Goal: Task Accomplishment & Management: Complete application form

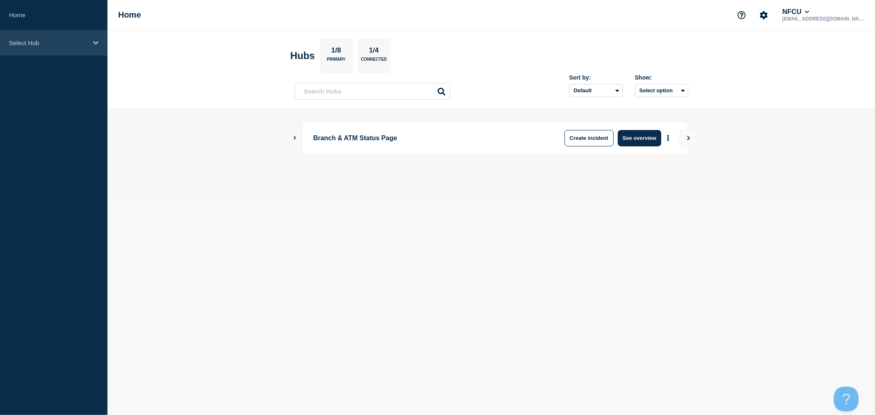
click at [70, 43] on p "Select Hub" at bounding box center [48, 42] width 79 height 7
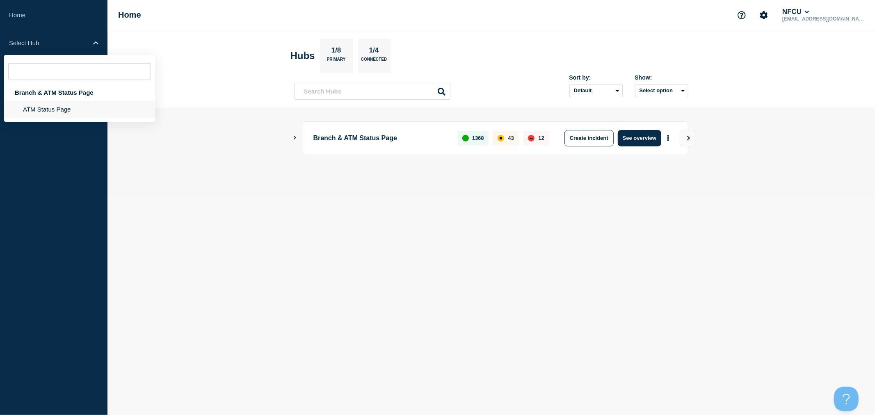
click at [65, 110] on li "ATM Status Page" at bounding box center [79, 109] width 151 height 17
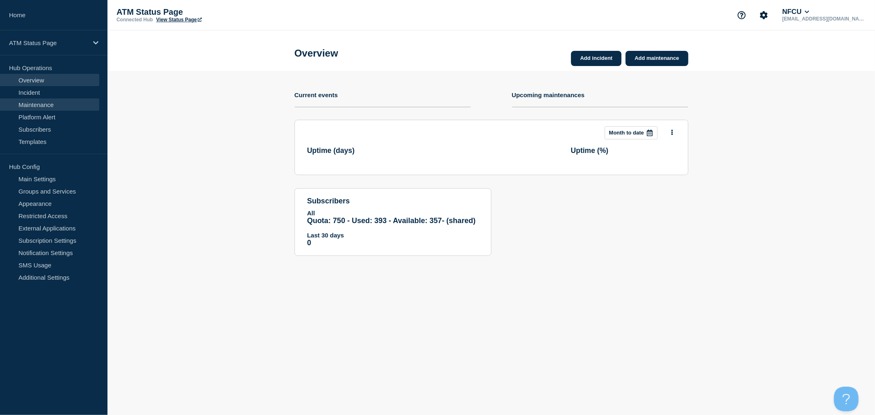
click at [46, 99] on link "Maintenance" at bounding box center [49, 104] width 99 height 12
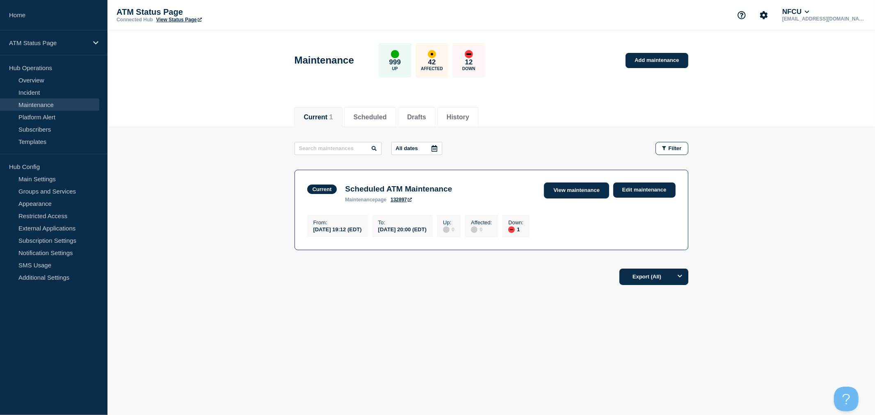
click at [596, 193] on link "View maintenance" at bounding box center [576, 191] width 65 height 16
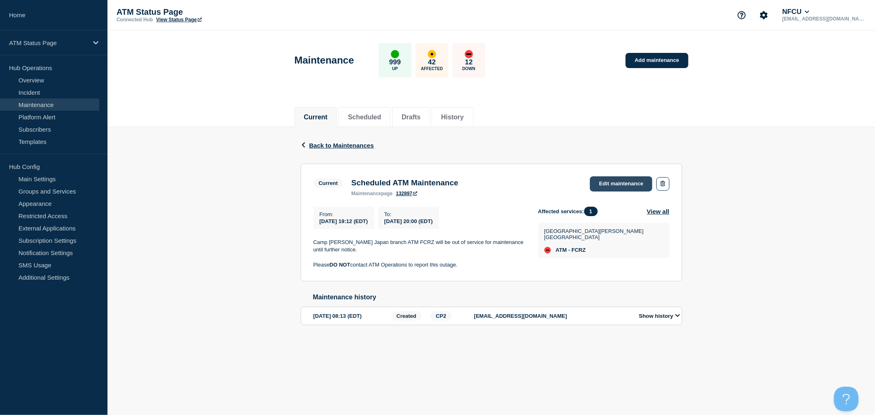
click at [633, 181] on link "Edit maintenance" at bounding box center [621, 183] width 62 height 15
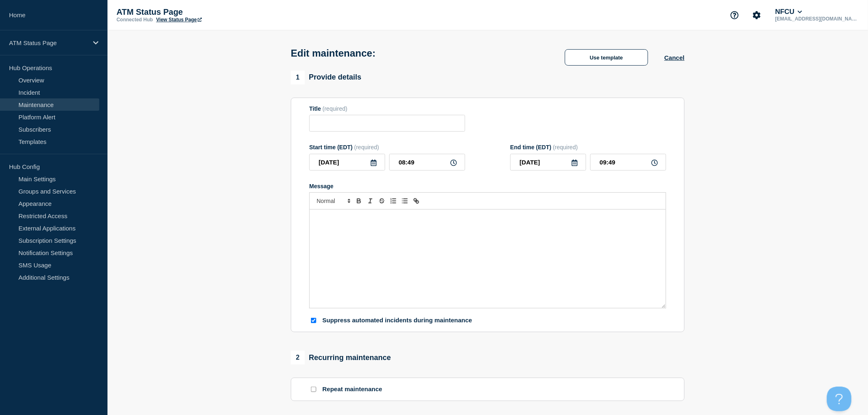
type input "Scheduled ATM Maintenance"
type input "2025-08-09"
type input "19:12"
type input "2025-09-05"
type input "20:00"
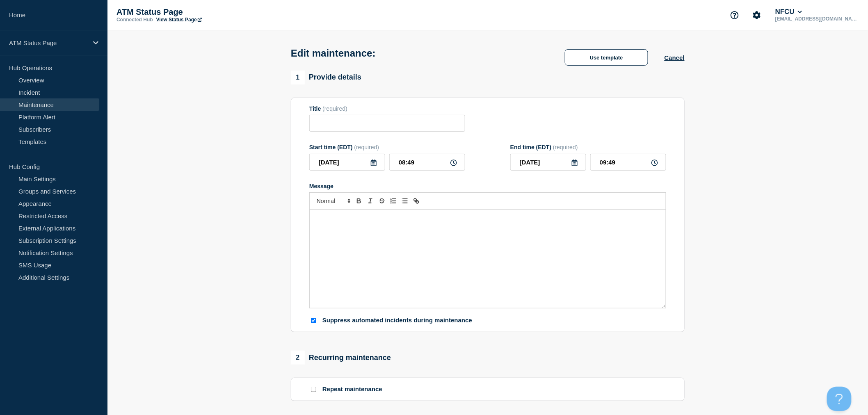
checkbox input "true"
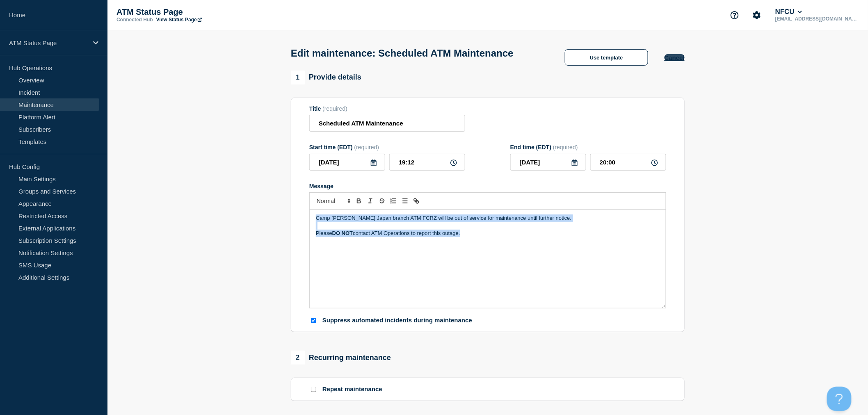
click at [674, 60] on button "Cancel" at bounding box center [674, 57] width 20 height 7
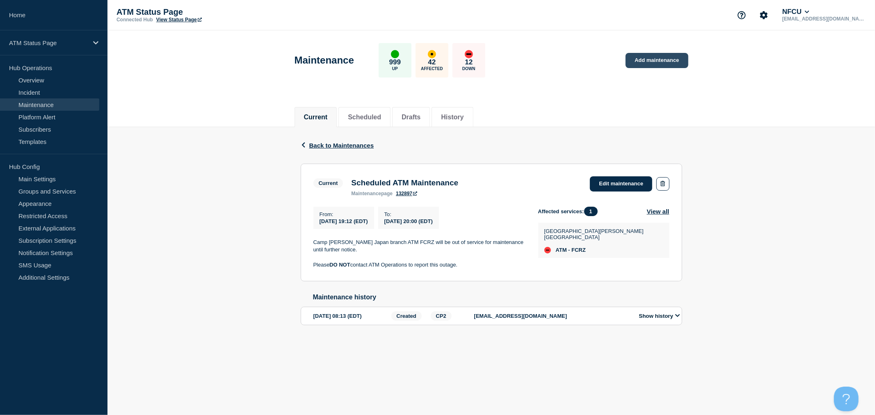
click at [664, 55] on link "Add maintenance" at bounding box center [656, 60] width 62 height 15
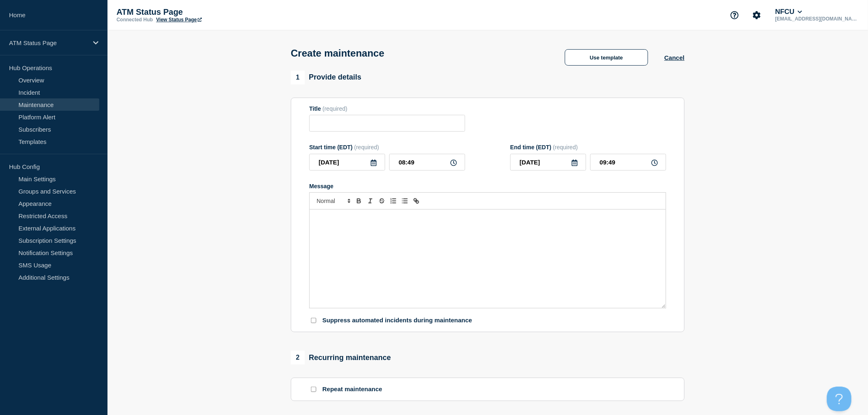
checkbox input "true"
click at [415, 126] on input "Title" at bounding box center [387, 123] width 156 height 17
click at [608, 60] on button "Use template" at bounding box center [606, 57] width 83 height 16
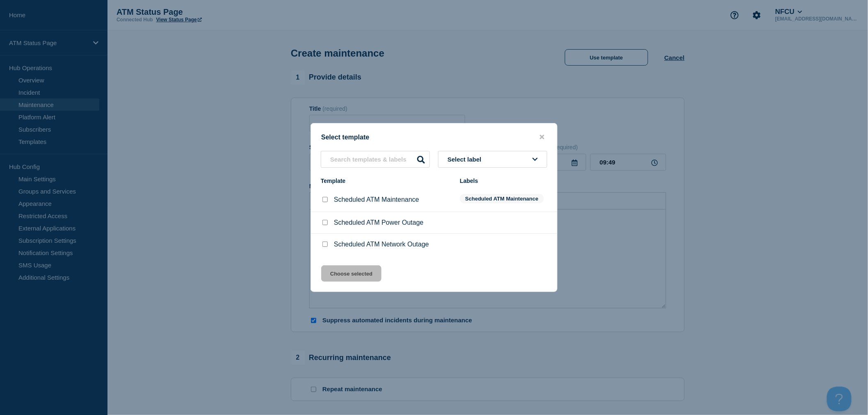
click at [322, 202] on div at bounding box center [325, 200] width 8 height 8
click at [324, 201] on input "Scheduled ATM Maintenance checkbox" at bounding box center [324, 199] width 5 height 5
checkbox input "true"
click at [361, 275] on button "Choose selected" at bounding box center [351, 273] width 60 height 16
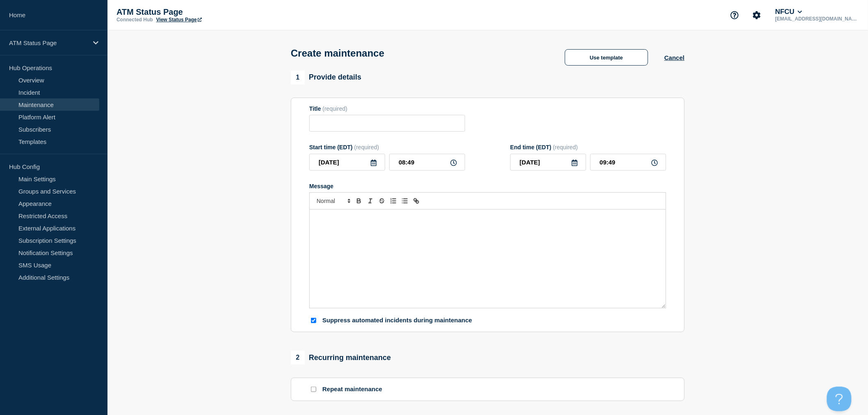
type input "Scheduled ATM Maintenance"
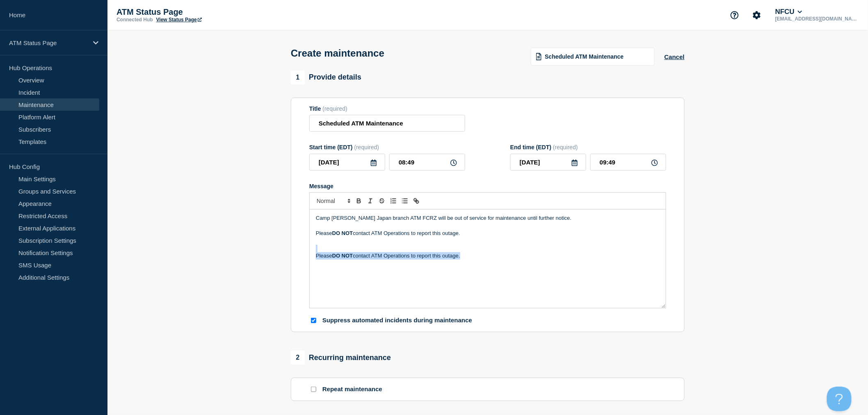
drag, startPoint x: 387, startPoint y: 255, endPoint x: 306, endPoint y: 251, distance: 80.9
click at [306, 251] on section "Title (required) Scheduled ATM Maintenance Start time (EDT) (required) 2025-08-…" at bounding box center [488, 215] width 394 height 235
click at [540, 274] on div "Camp Schwab Japan branch ATM FCRZ will be out of service for maintenance until …" at bounding box center [488, 259] width 356 height 98
click at [317, 220] on p "Camp Schwab Japan branch ATM FCRZ will be out of service for maintenance until …" at bounding box center [488, 218] width 344 height 7
click at [371, 166] on icon at bounding box center [374, 163] width 6 height 7
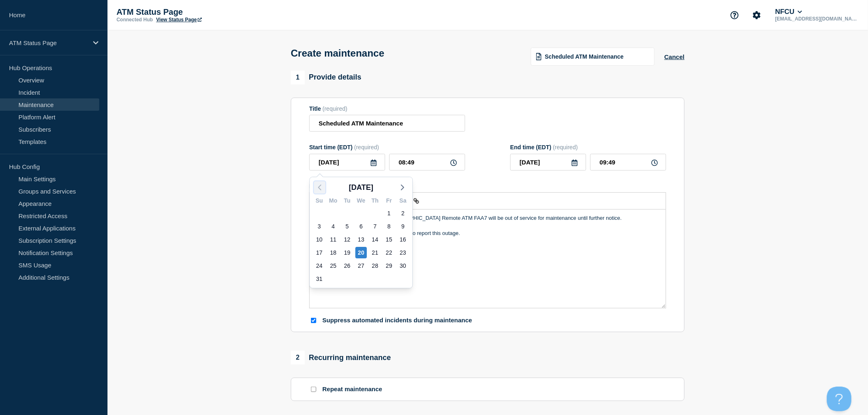
click at [320, 189] on icon "button" at bounding box center [320, 188] width 10 height 10
click at [375, 252] on div "24" at bounding box center [374, 252] width 11 height 11
type input "2025-07-24"
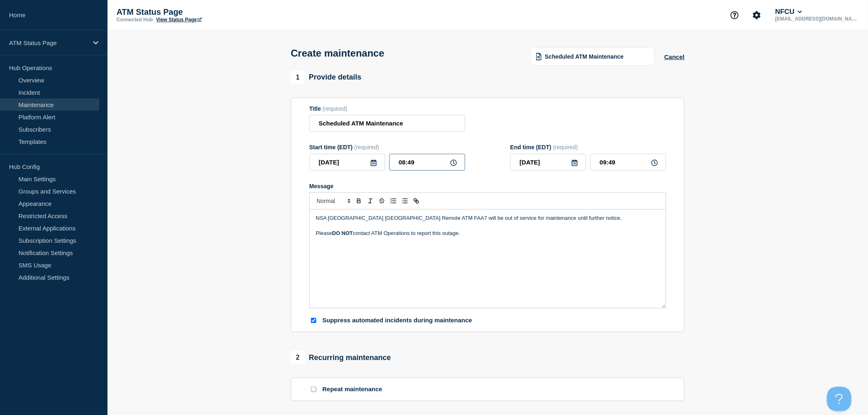
drag, startPoint x: 434, startPoint y: 167, endPoint x: 367, endPoint y: 163, distance: 67.0
click at [367, 163] on div "2025-07-24 08:49" at bounding box center [387, 162] width 156 height 17
type input "07:00"
type input "08:00"
click at [598, 232] on p "Please DO NOT contact ATM Operations to report this outage." at bounding box center [488, 233] width 344 height 7
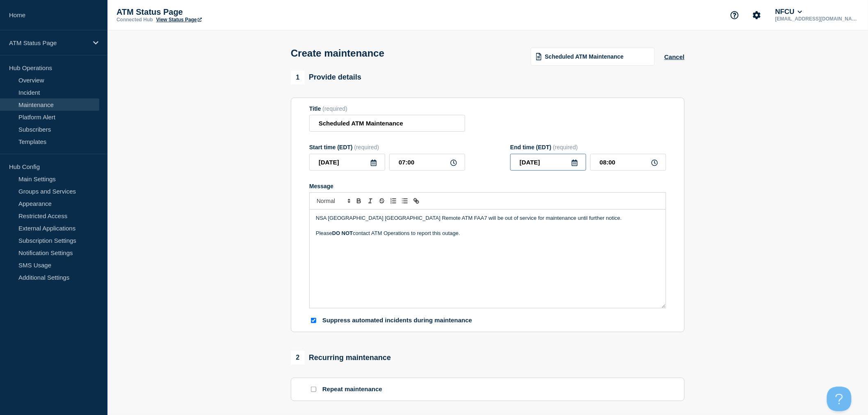
click at [574, 169] on input "2025-07-24" at bounding box center [548, 162] width 76 height 17
click at [603, 185] on polyline "button" at bounding box center [603, 187] width 2 height 5
click at [578, 225] on div "11" at bounding box center [575, 226] width 11 height 11
type input "2025-09-11"
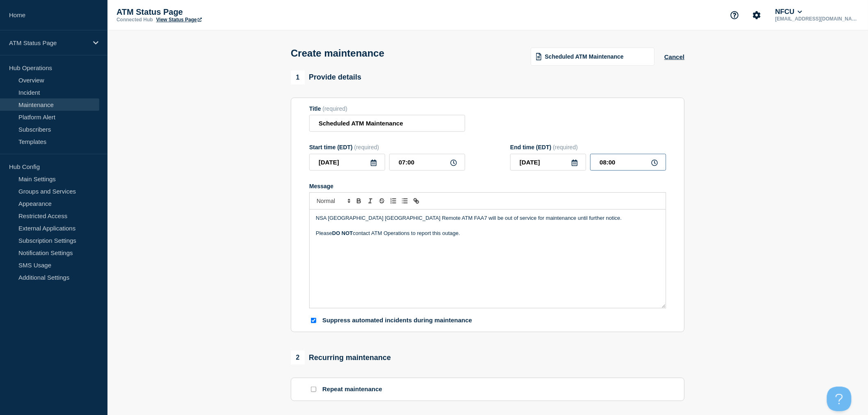
drag, startPoint x: 601, startPoint y: 162, endPoint x: 633, endPoint y: 160, distance: 32.0
click at [633, 160] on input "08:00" at bounding box center [628, 162] width 76 height 17
type input "18:00"
click at [504, 294] on div "NSA Hampton Roads VA Remote ATM FAA7 will be out of service for maintenance unt…" at bounding box center [488, 259] width 356 height 98
drag, startPoint x: 424, startPoint y: 221, endPoint x: 556, endPoint y: 316, distance: 162.9
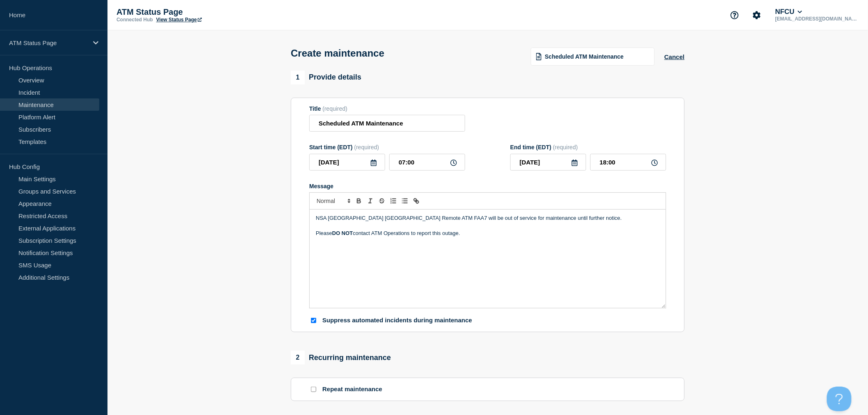
click at [424, 221] on p "NSA Hampton Roads VA Remote ATM FAA7 will be out of service for maintenance unt…" at bounding box center [488, 218] width 344 height 7
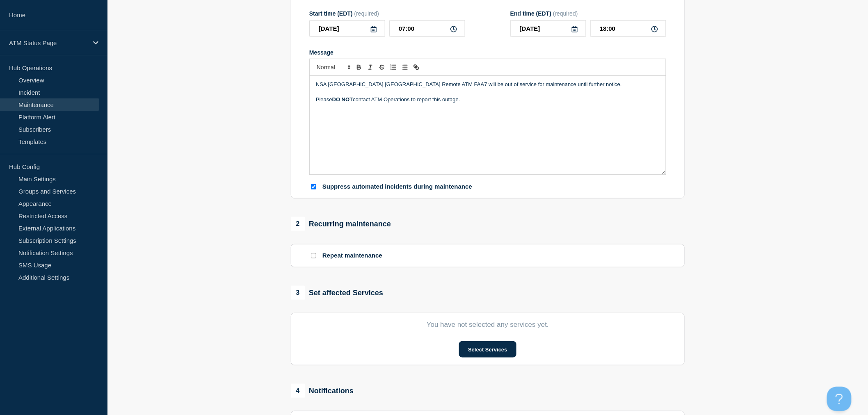
scroll to position [137, 0]
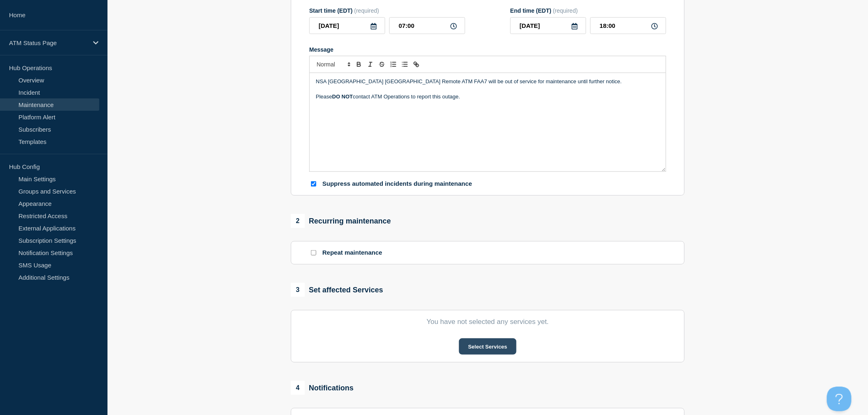
click at [490, 346] on button "Select Services" at bounding box center [487, 346] width 57 height 16
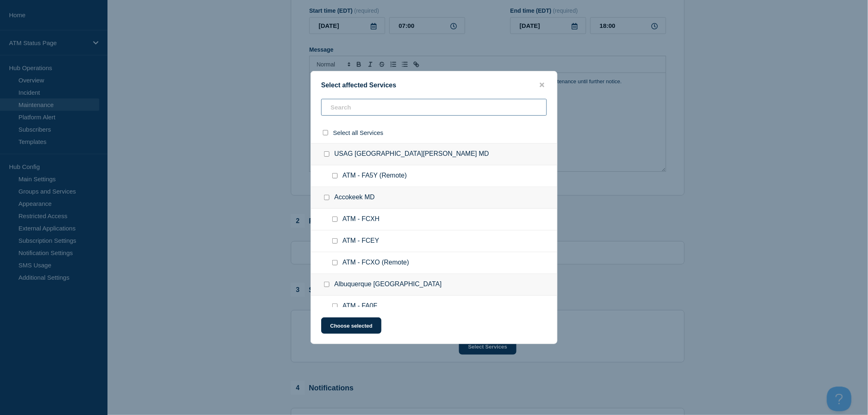
click at [346, 109] on input "text" at bounding box center [434, 107] width 226 height 17
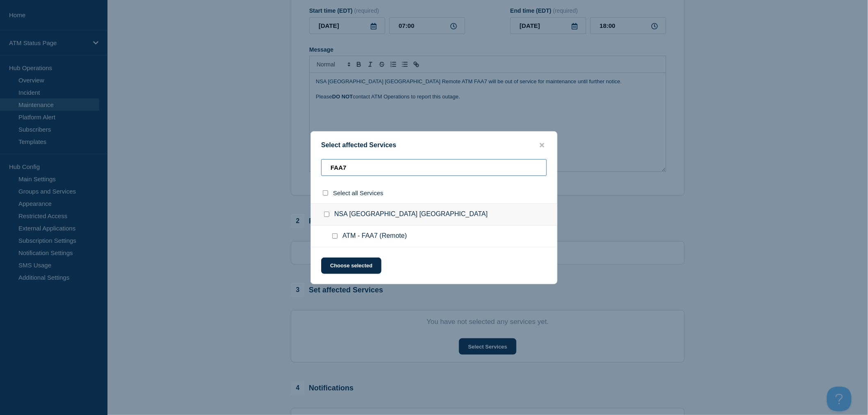
type input "FAA7"
click at [335, 234] on input "ATM - FAA7 (Remote) checkbox" at bounding box center [334, 235] width 5 height 5
checkbox input "true"
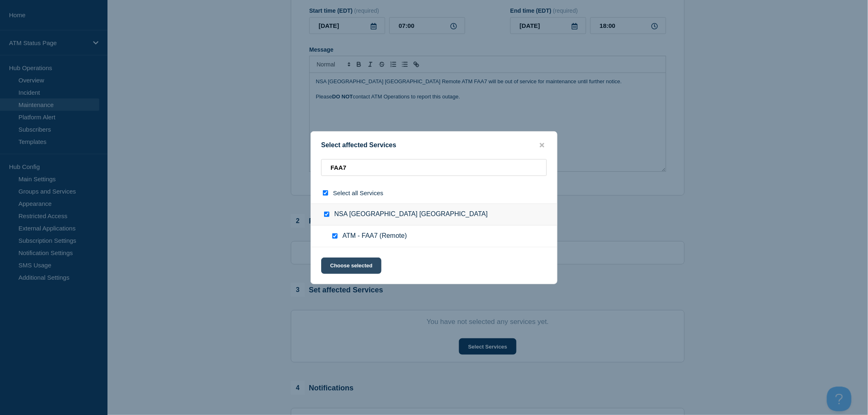
click at [354, 265] on button "Choose selected" at bounding box center [351, 266] width 60 height 16
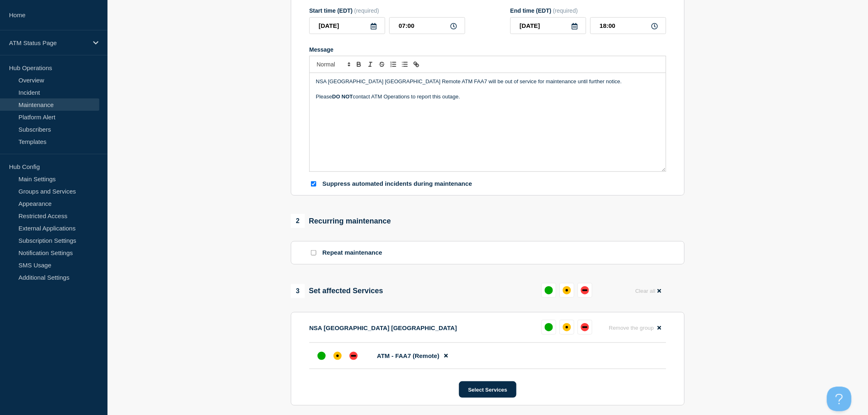
scroll to position [273, 0]
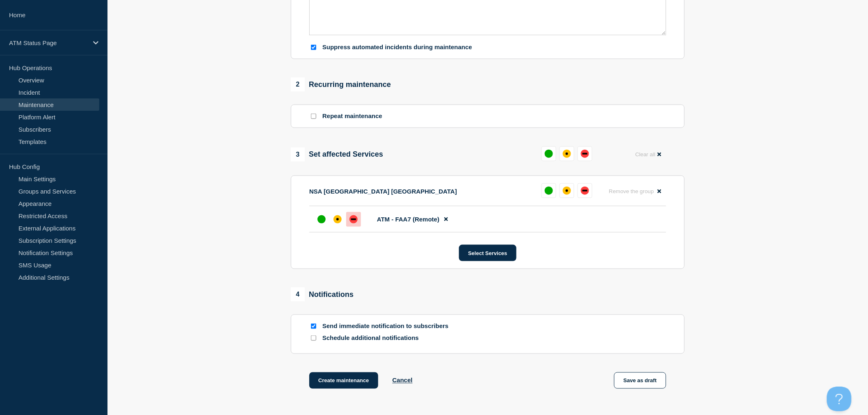
click at [356, 216] on div at bounding box center [353, 219] width 15 height 15
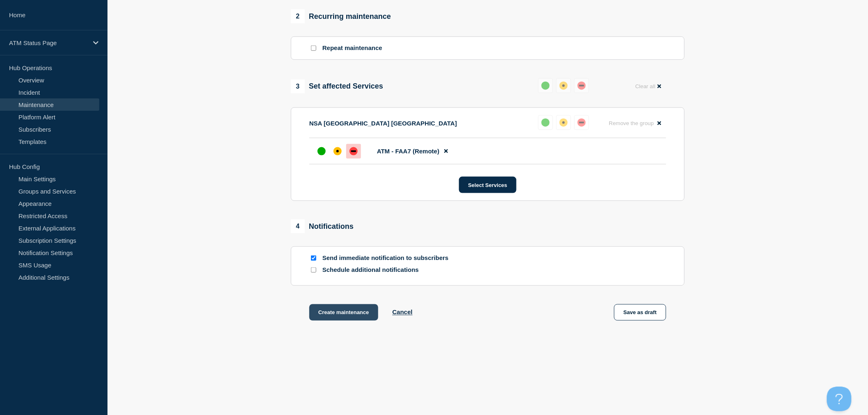
scroll to position [345, 0]
click at [360, 305] on button "Create maintenance" at bounding box center [343, 312] width 69 height 16
